Goal: Task Accomplishment & Management: Manage account settings

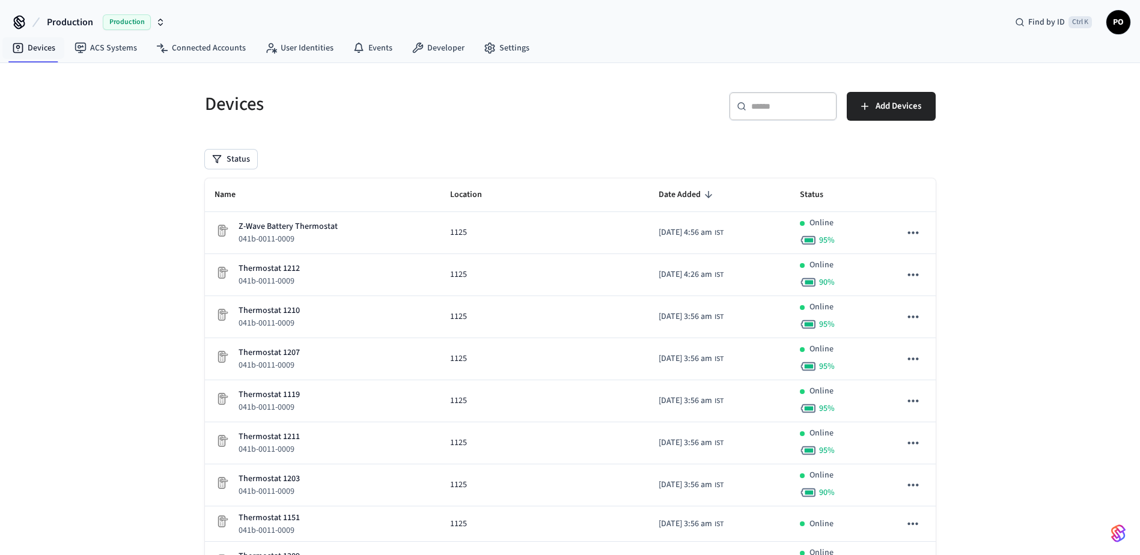
click at [76, 22] on span "Production" at bounding box center [70, 22] width 46 height 14
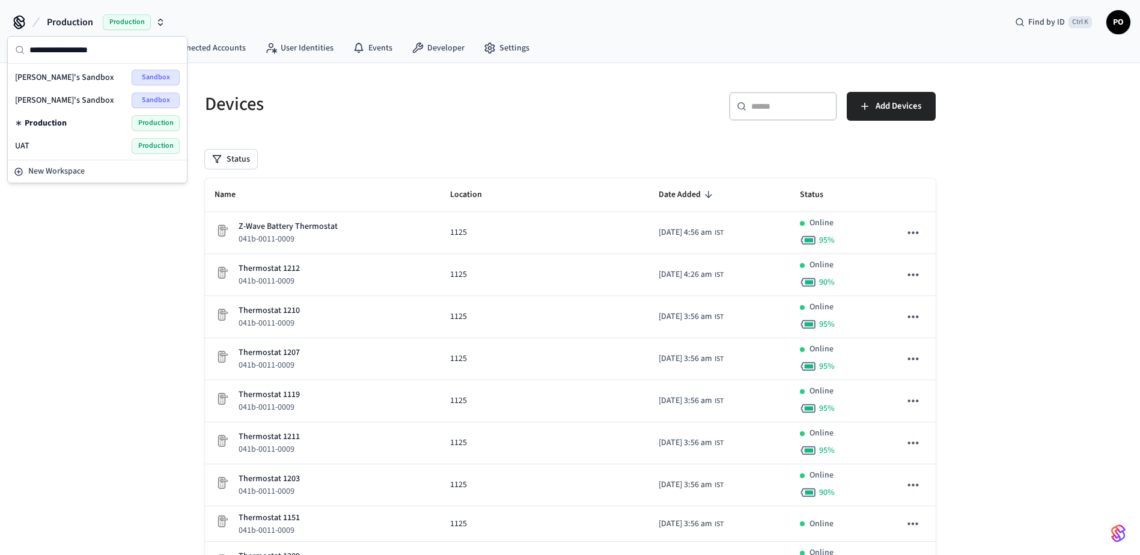
click at [16, 142] on span "UAT" at bounding box center [22, 146] width 14 height 12
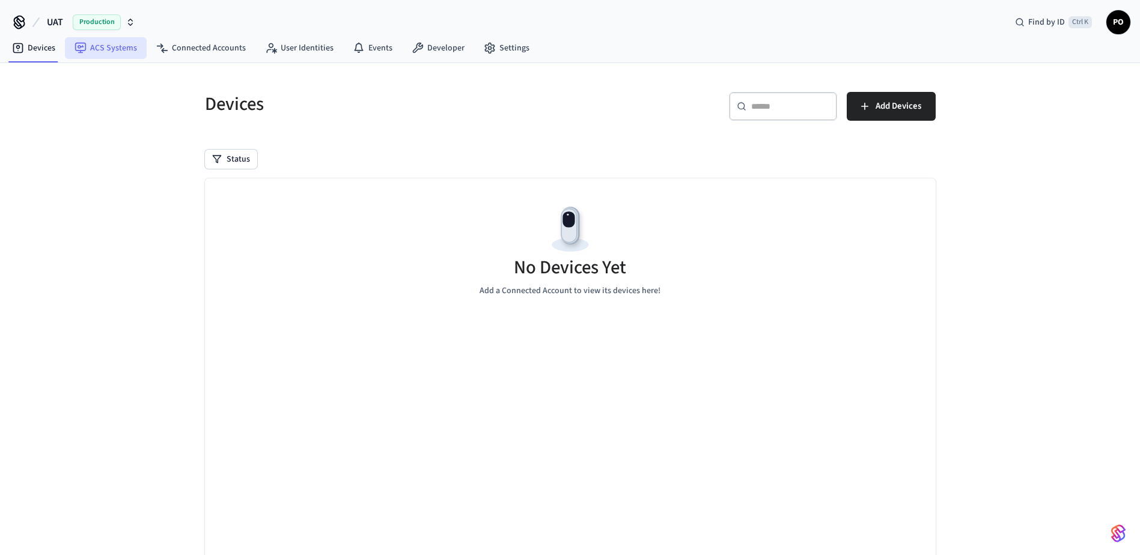
click at [128, 53] on link "ACS Systems" at bounding box center [106, 48] width 82 height 22
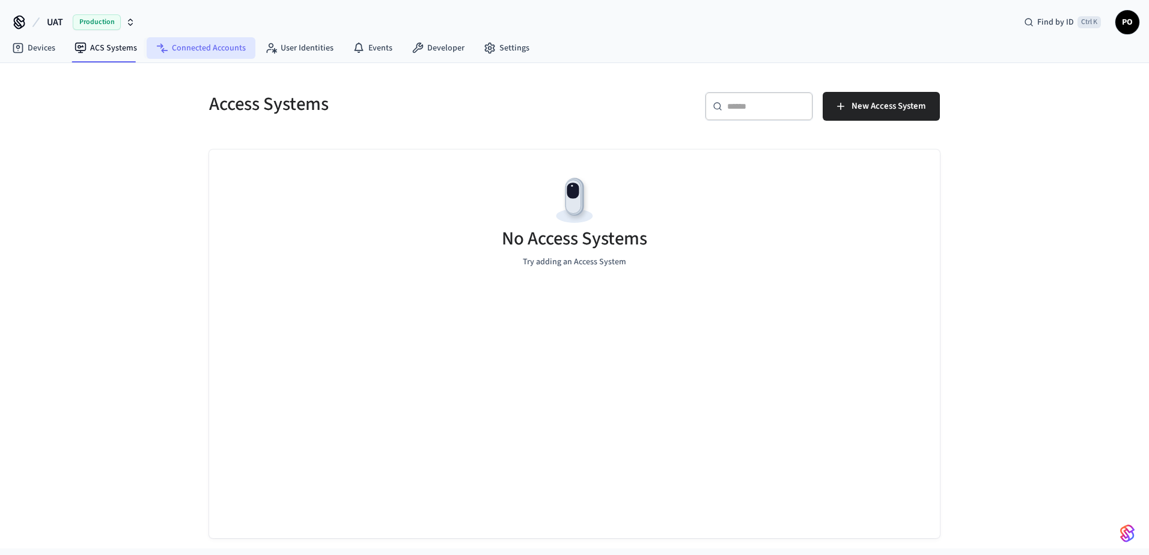
click at [192, 47] on link "Connected Accounts" at bounding box center [201, 48] width 109 height 22
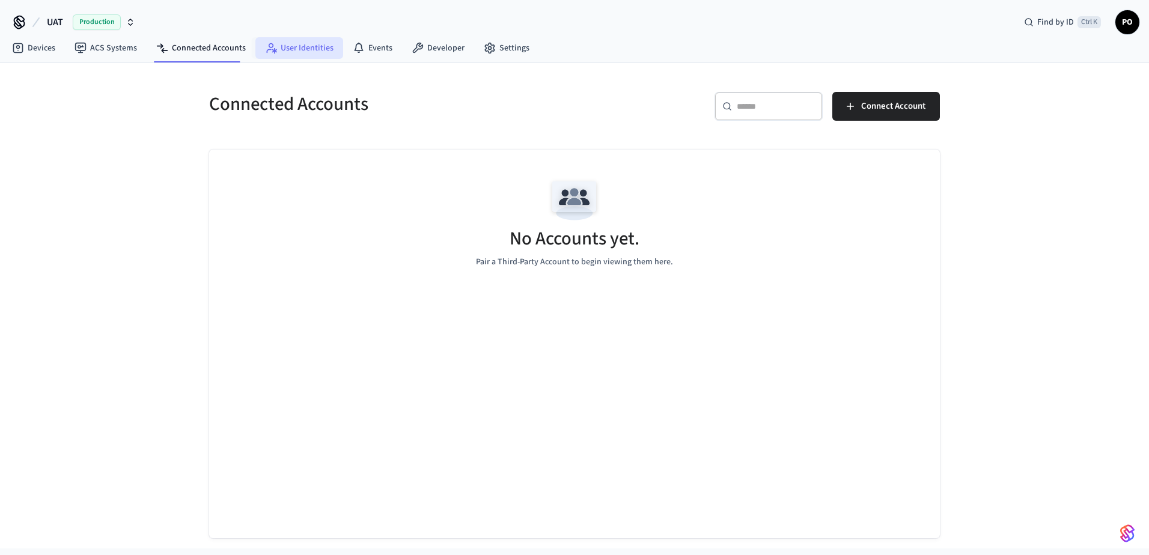
click at [279, 52] on link "User Identities" at bounding box center [299, 48] width 88 height 22
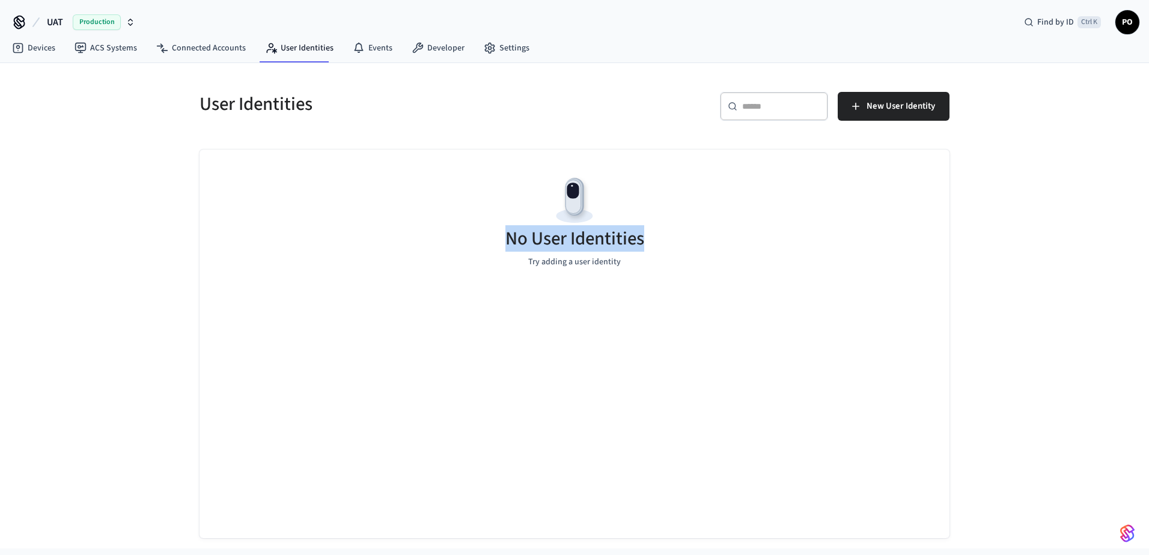
drag, startPoint x: 492, startPoint y: 201, endPoint x: 653, endPoint y: 299, distance: 188.7
click at [653, 299] on div "No User Identities Try adding a user identity" at bounding box center [575, 344] width 750 height 389
drag, startPoint x: 653, startPoint y: 299, endPoint x: 717, endPoint y: 374, distance: 99.0
click at [723, 374] on div "No User Identities Try adding a user identity" at bounding box center [575, 344] width 750 height 389
drag, startPoint x: 543, startPoint y: 253, endPoint x: 617, endPoint y: 275, distance: 77.0
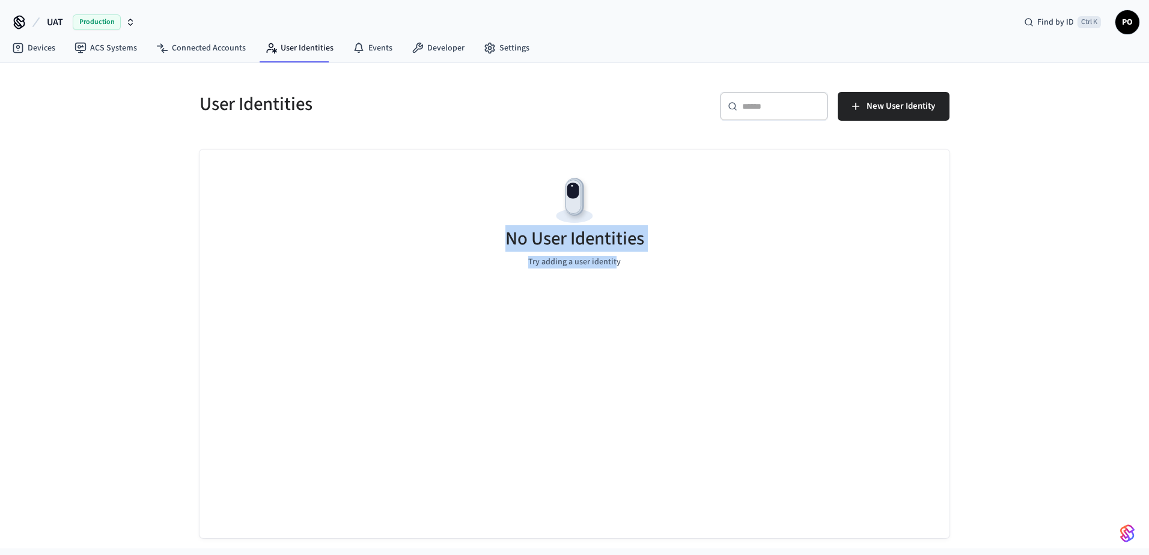
click at [617, 275] on div "No User Identities Try adding a user identity" at bounding box center [575, 221] width 750 height 143
drag, startPoint x: 617, startPoint y: 275, endPoint x: 639, endPoint y: 346, distance: 74.3
click at [639, 346] on div "No User Identities Try adding a user identity" at bounding box center [575, 344] width 750 height 389
drag, startPoint x: 511, startPoint y: 244, endPoint x: 630, endPoint y: 276, distance: 123.8
click at [630, 276] on div "No User Identities Try adding a user identity" at bounding box center [575, 221] width 750 height 143
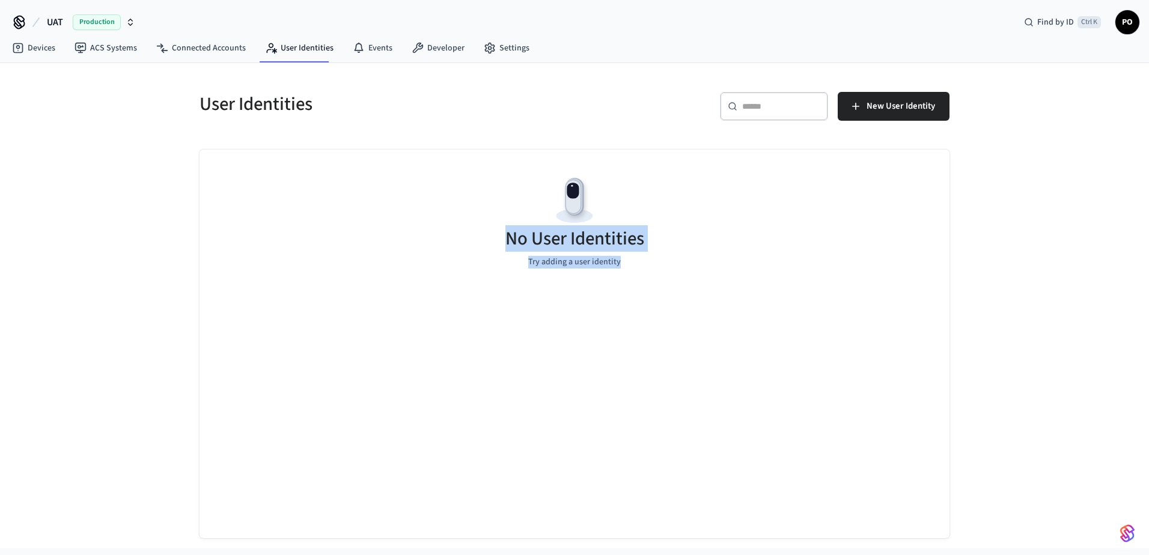
click at [1073, 267] on div "User Identities ​ ​ New User Identity No User Identities Try adding a user iden…" at bounding box center [574, 306] width 1149 height 486
click at [1065, 269] on div at bounding box center [1065, 269] width 0 height 0
click at [1042, 228] on div "User Identities ​ ​ New User Identity No User Identities Try adding a user iden…" at bounding box center [574, 306] width 1149 height 486
click at [808, 448] on div "No User Identities Try adding a user identity" at bounding box center [575, 344] width 750 height 389
click at [590, 435] on div "No User Identities Try adding a user identity" at bounding box center [575, 344] width 750 height 389
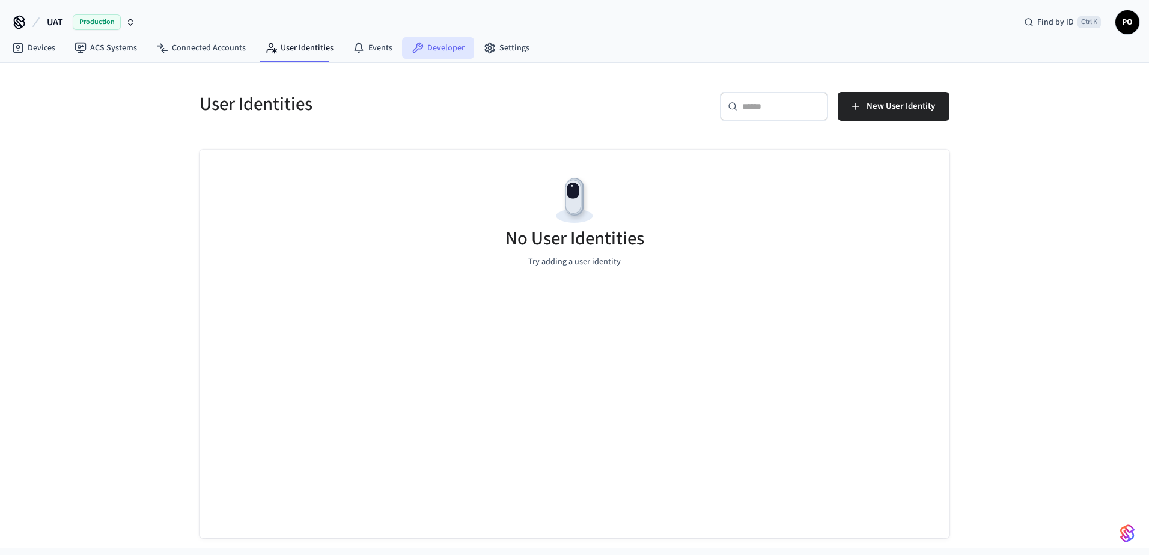
click at [403, 47] on link "Developer" at bounding box center [438, 48] width 72 height 22
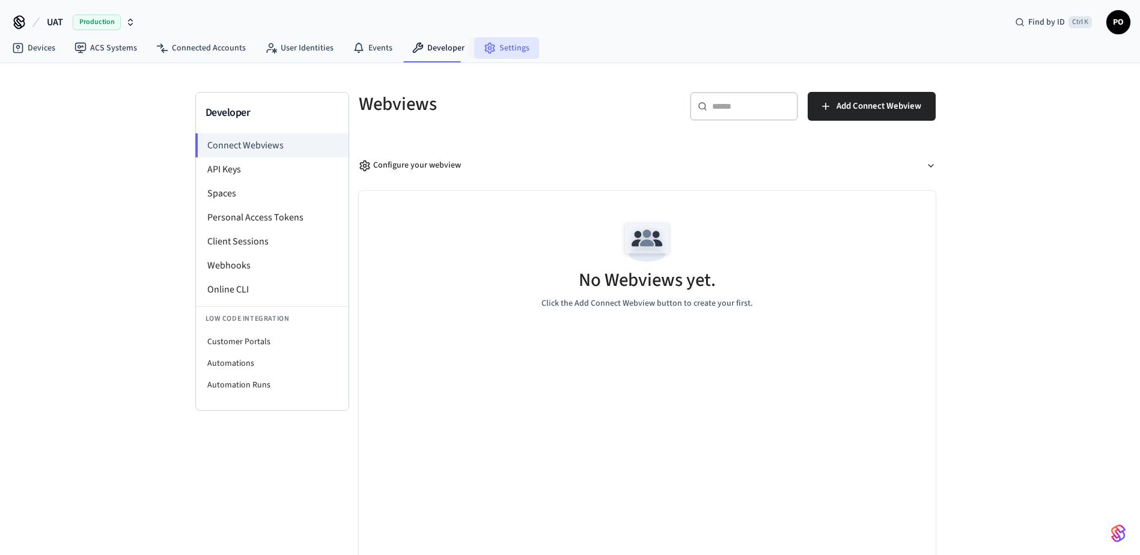
click at [484, 55] on link "Settings" at bounding box center [506, 48] width 65 height 22
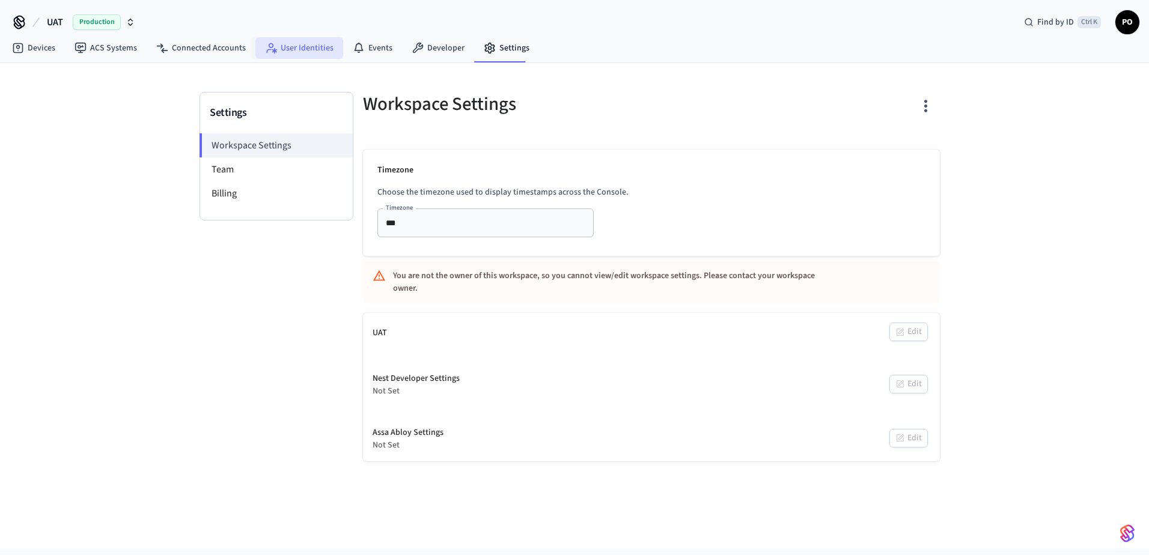
click at [320, 53] on link "User Identities" at bounding box center [299, 48] width 88 height 22
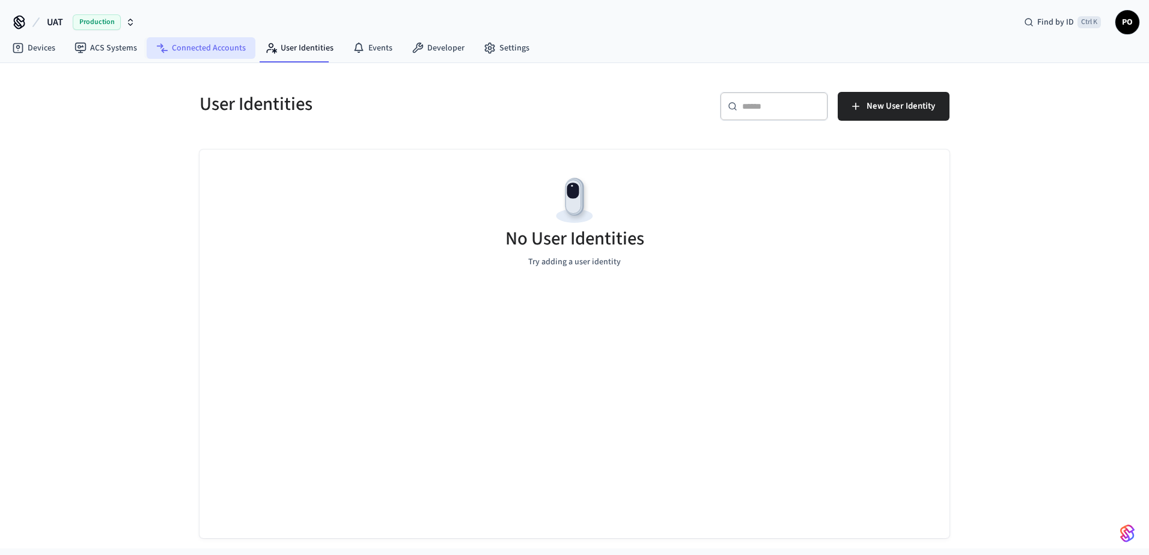
click at [200, 51] on link "Connected Accounts" at bounding box center [201, 48] width 109 height 22
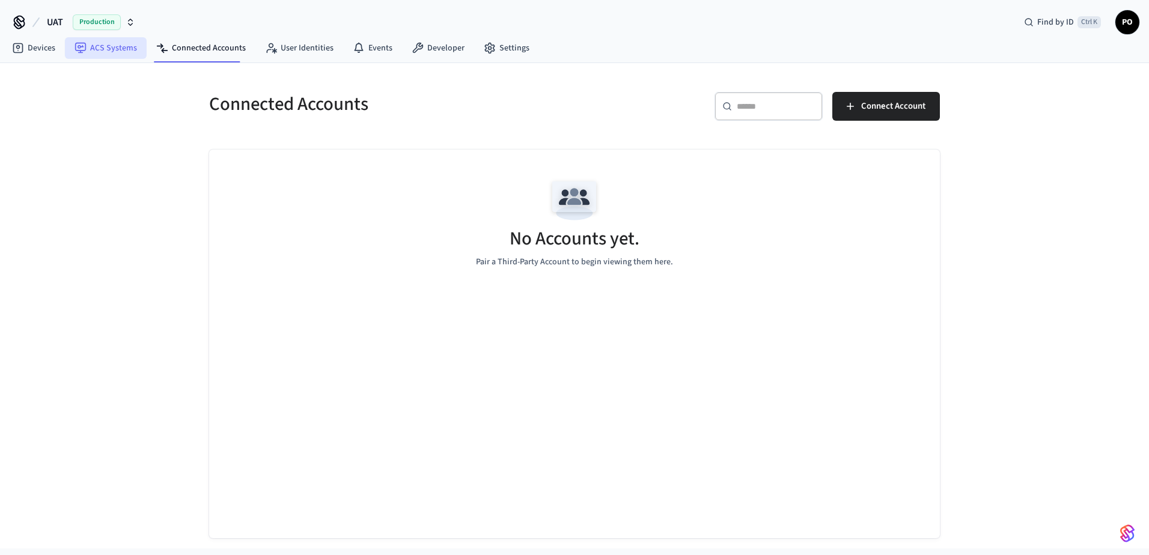
click at [89, 52] on link "ACS Systems" at bounding box center [106, 48] width 82 height 22
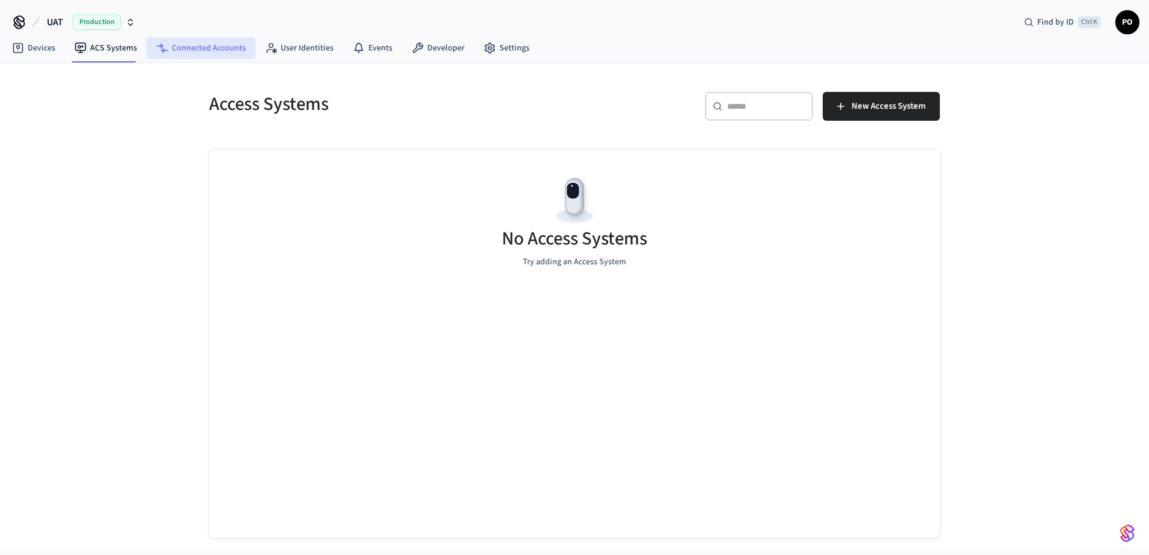
click at [217, 50] on link "Connected Accounts" at bounding box center [201, 48] width 109 height 22
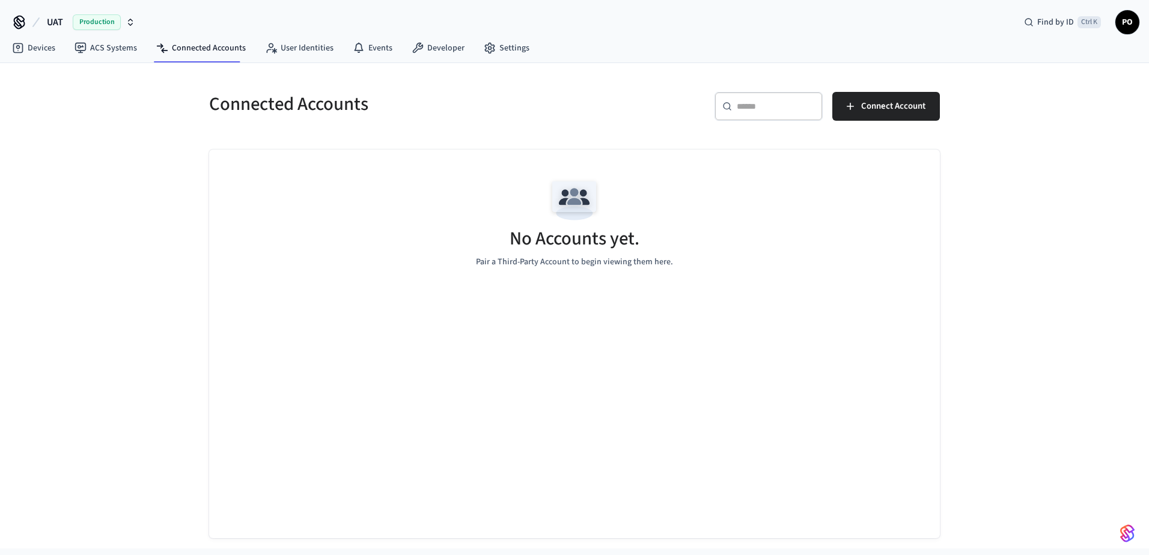
click at [79, 16] on span "Production" at bounding box center [97, 22] width 48 height 16
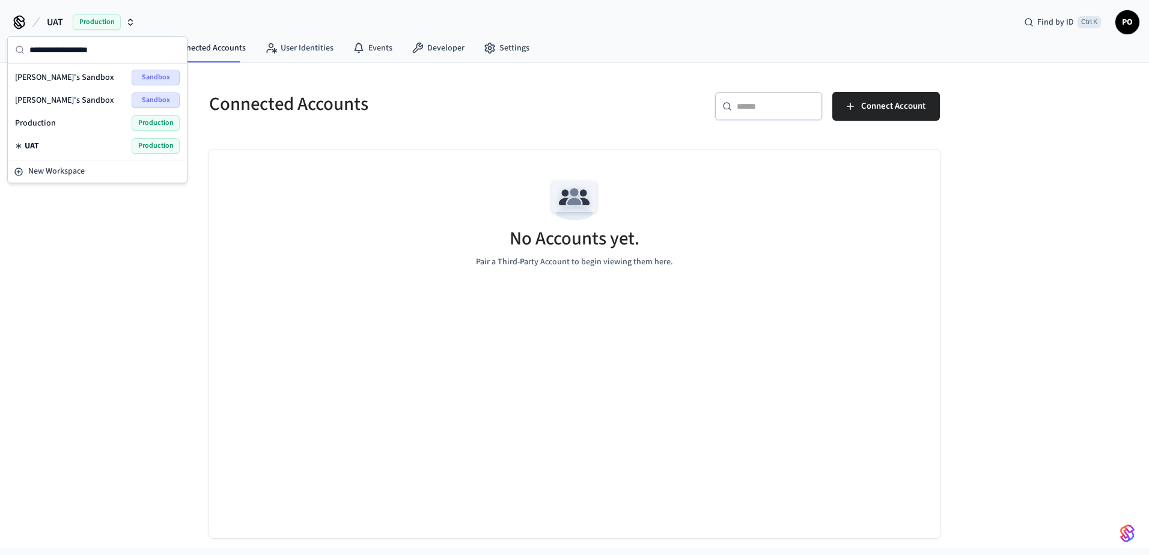
click at [49, 126] on span "Production" at bounding box center [35, 123] width 41 height 12
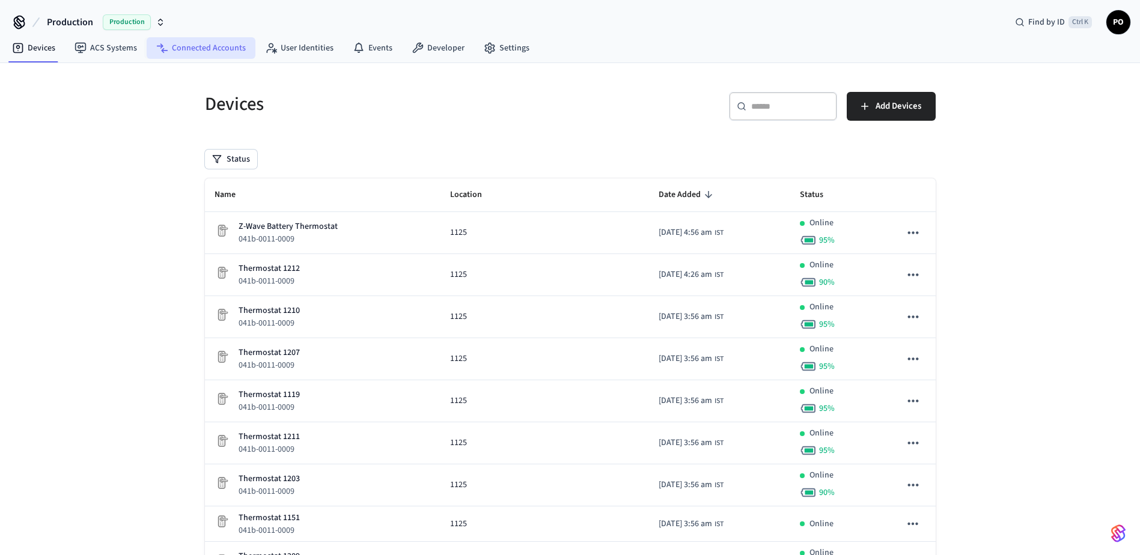
click at [213, 50] on link "Connected Accounts" at bounding box center [201, 48] width 109 height 22
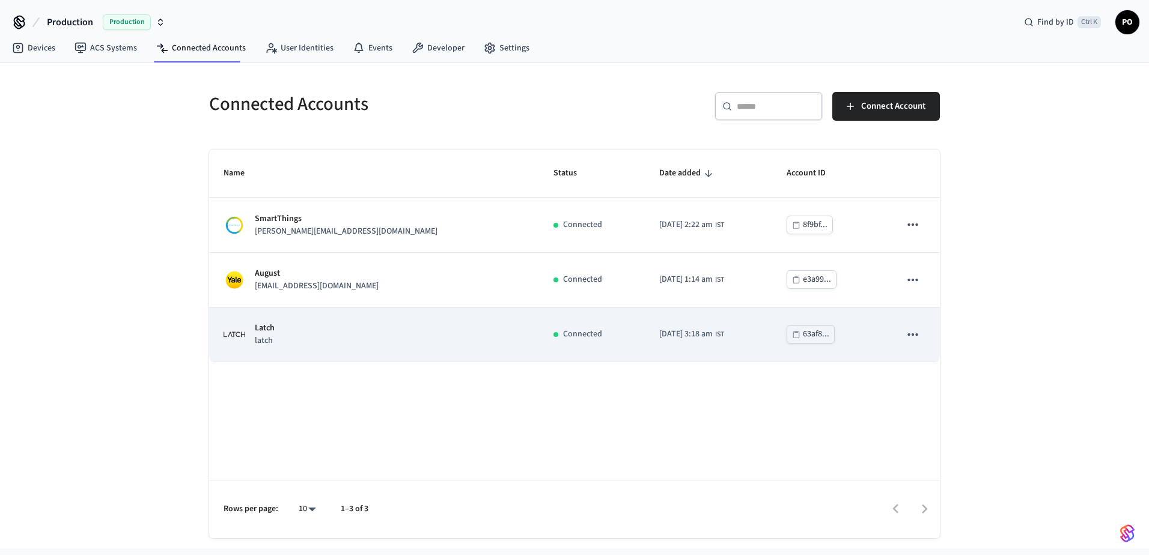
click at [408, 319] on td "Latch latch" at bounding box center [374, 335] width 330 height 55
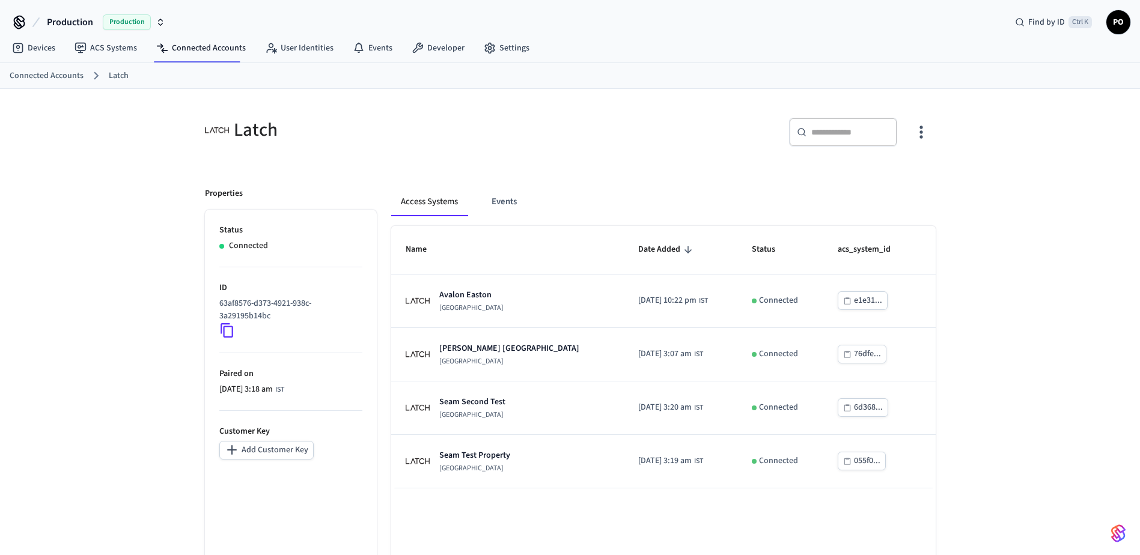
click at [294, 451] on button "Add Customer Key" at bounding box center [266, 450] width 94 height 19
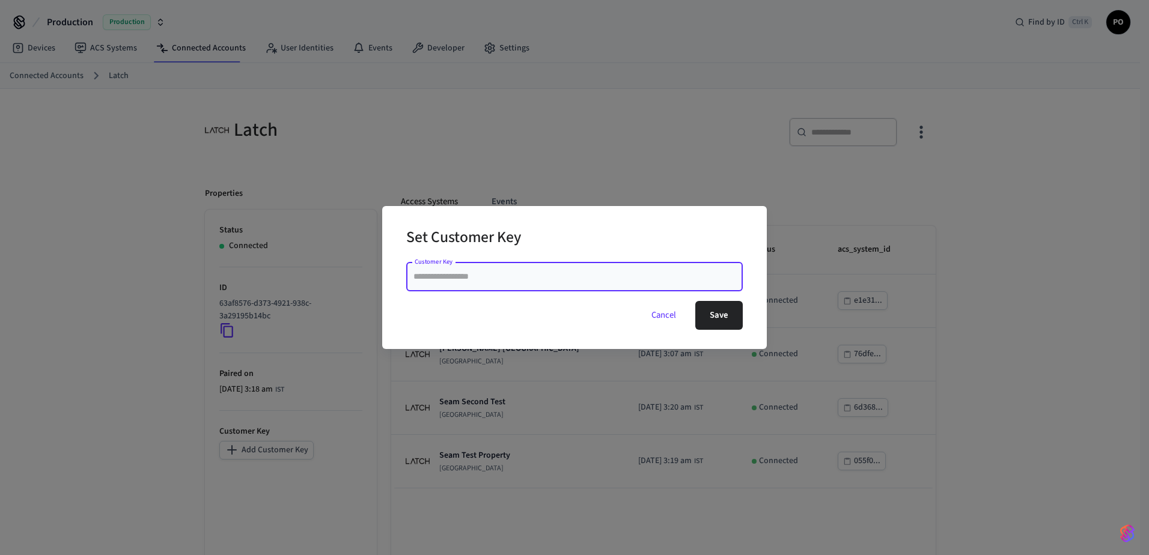
click at [655, 316] on button "Cancel" at bounding box center [663, 315] width 53 height 29
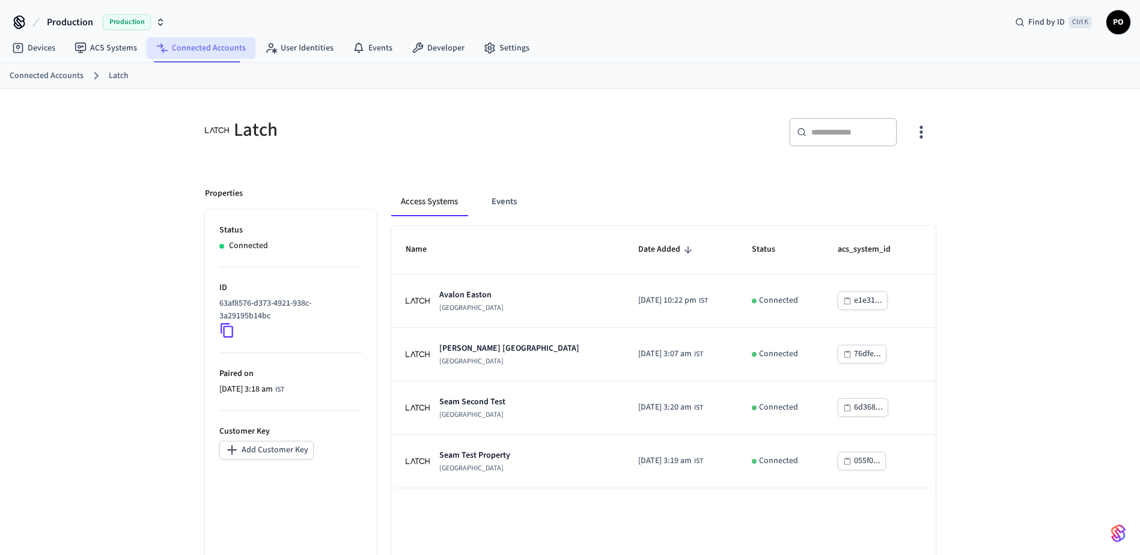
click at [213, 53] on link "Connected Accounts" at bounding box center [201, 48] width 109 height 22
